Goal: Check status: Check status

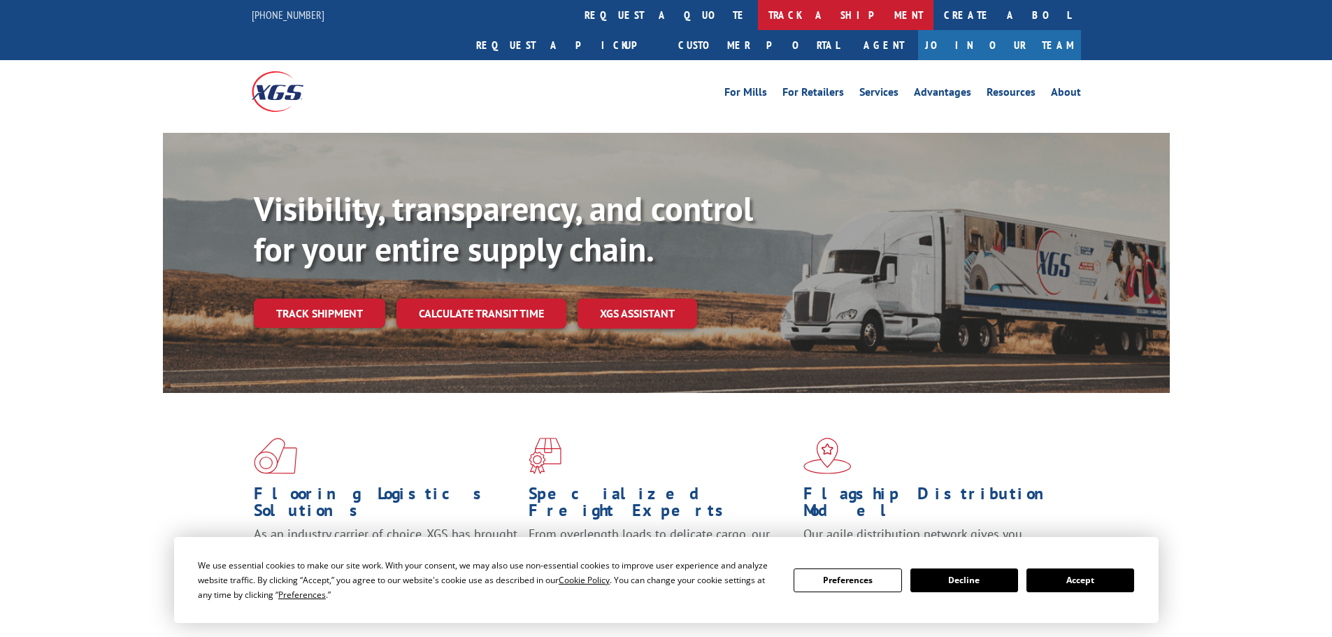
click at [758, 15] on link "track a shipment" at bounding box center [846, 15] width 176 height 30
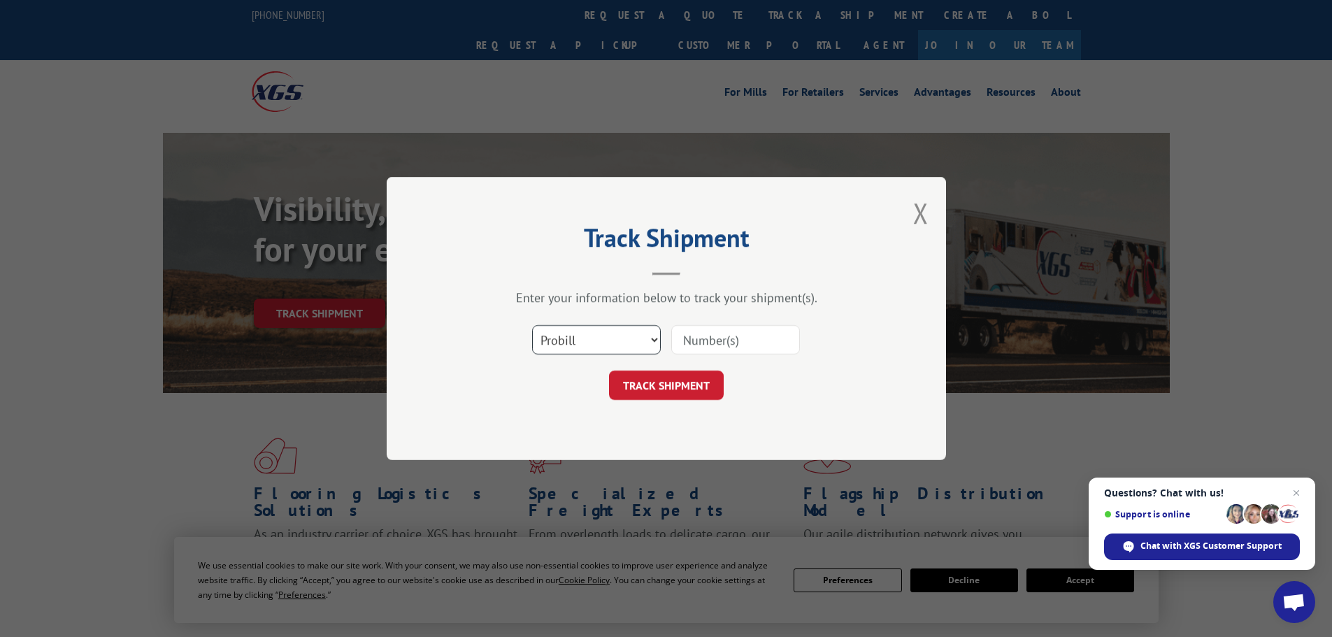
click at [654, 343] on select "Select category... Probill BOL PO" at bounding box center [596, 339] width 129 height 29
select select "bol"
click at [532, 325] on select "Select category... Probill BOL PO" at bounding box center [596, 339] width 129 height 29
click at [735, 339] on input at bounding box center [735, 339] width 129 height 29
click at [742, 345] on input at bounding box center [735, 339] width 129 height 29
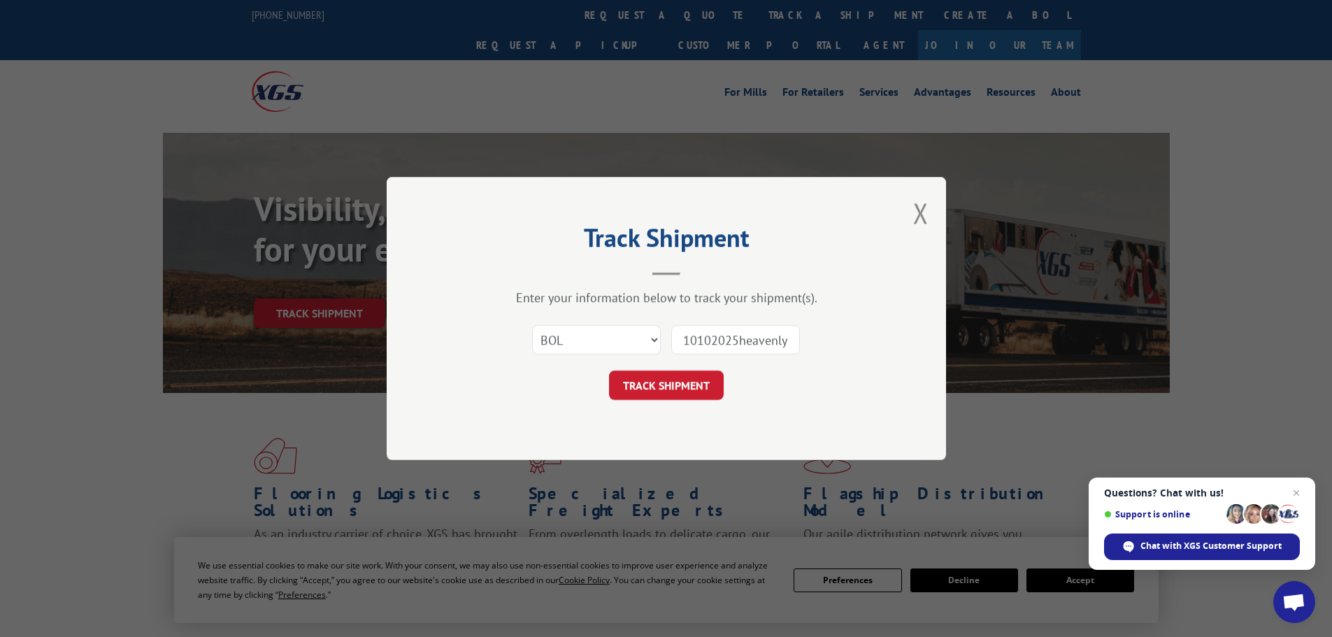
drag, startPoint x: 787, startPoint y: 342, endPoint x: 737, endPoint y: 343, distance: 49.7
click at [737, 343] on input "10102025heavenly" at bounding box center [735, 339] width 129 height 29
drag, startPoint x: 792, startPoint y: 342, endPoint x: 459, endPoint y: 354, distance: 333.2
click at [459, 354] on div "Select category... Probill BOL PO 10102025HEAVENLY" at bounding box center [667, 340] width 420 height 46
type input "10102025HEAVENLY"
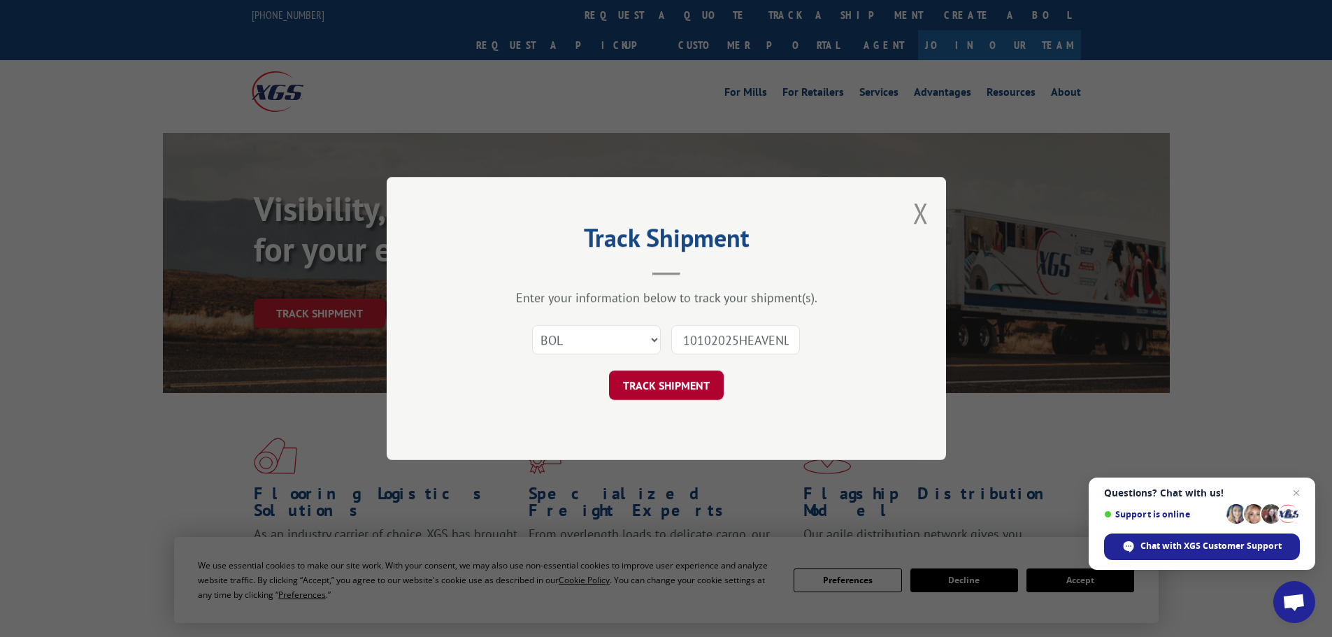
click at [662, 383] on button "TRACK SHIPMENT" at bounding box center [666, 385] width 115 height 29
